Goal: Communication & Community: Answer question/provide support

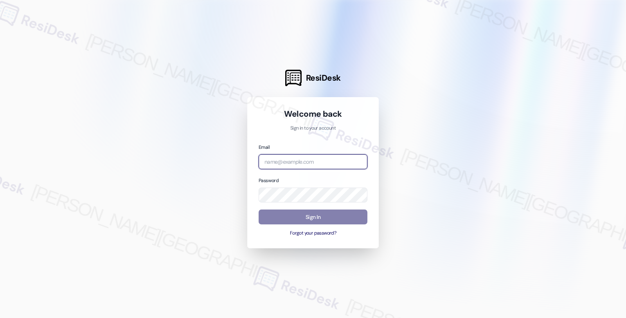
click at [293, 157] on input "email" at bounding box center [313, 161] width 109 height 15
type input "automated-surveys-americas_rental_managers-fides.[PERSON_NAME]@americas_rental_…"
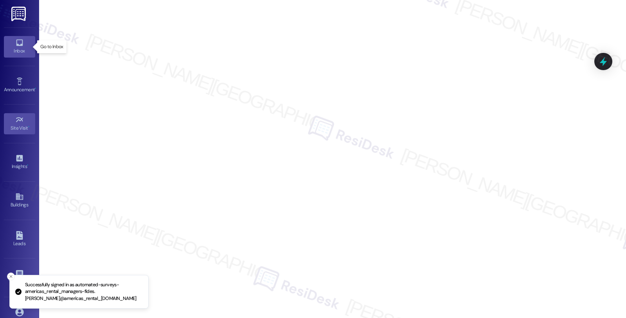
click at [14, 52] on div "Inbox" at bounding box center [19, 51] width 39 height 8
